Goal: Transaction & Acquisition: Purchase product/service

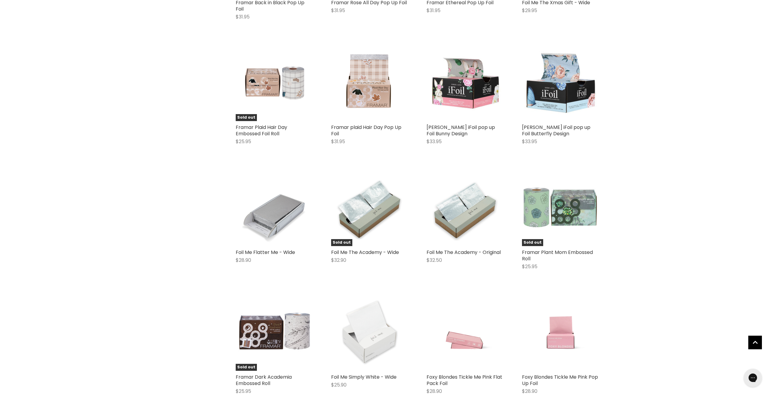
scroll to position [838, 0]
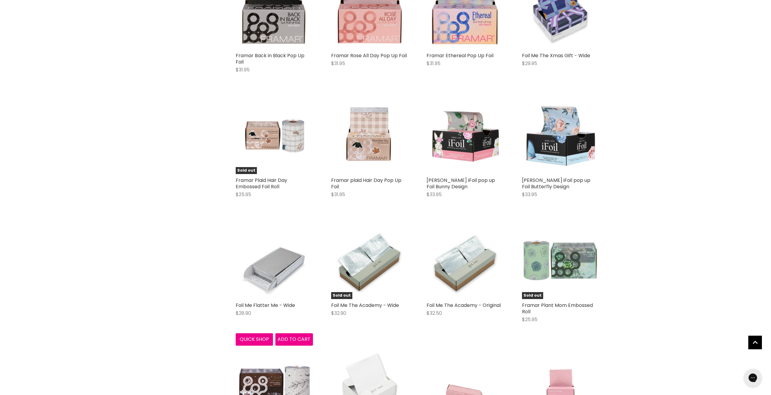
click at [261, 275] on img "Main content" at bounding box center [274, 260] width 77 height 77
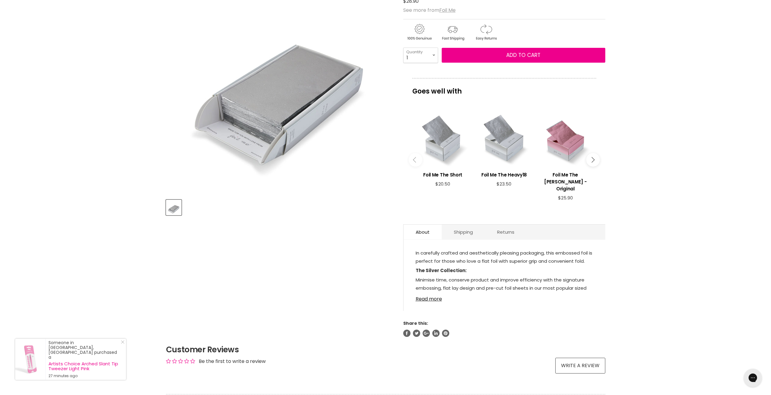
scroll to position [121, 0]
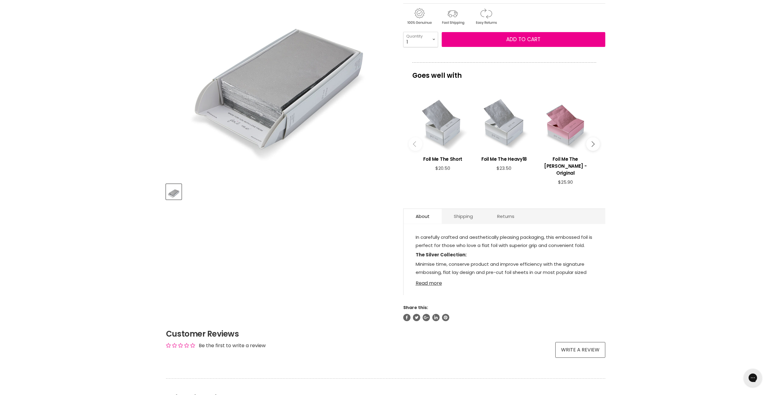
click at [428, 283] on link "Read more" at bounding box center [505, 281] width 178 height 9
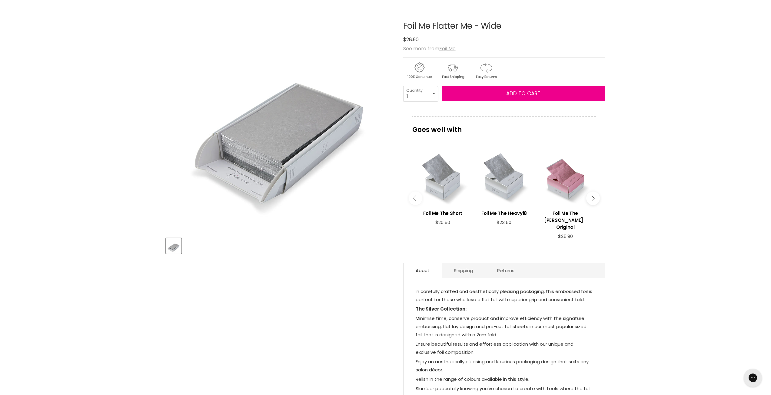
scroll to position [91, 0]
